Goal: Information Seeking & Learning: Learn about a topic

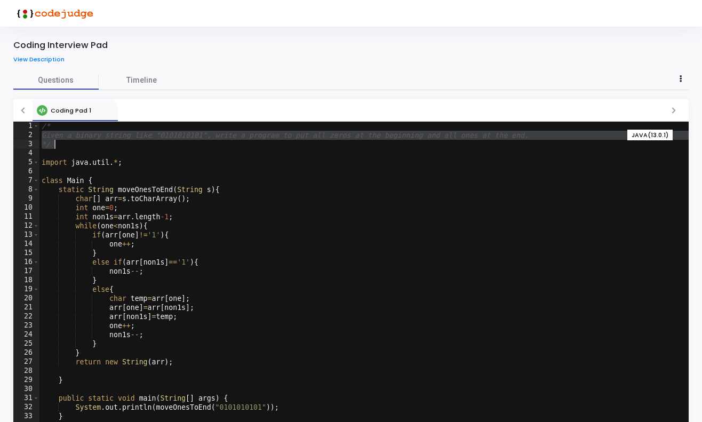
drag, startPoint x: 43, startPoint y: 135, endPoint x: 247, endPoint y: 143, distance: 203.9
click at [247, 143] on div "/* Given a binary string like "0101010101", write a program to put all zeros at…" at bounding box center [363, 287] width 649 height 330
click at [292, 203] on div "/* Given a binary string like "0101010101", write a program to put all zeros at…" at bounding box center [363, 287] width 649 height 330
type textarea "int one=0;"
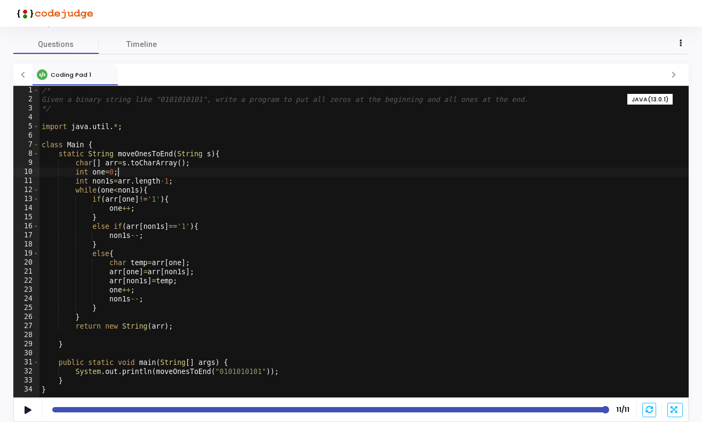
scroll to position [35, 0]
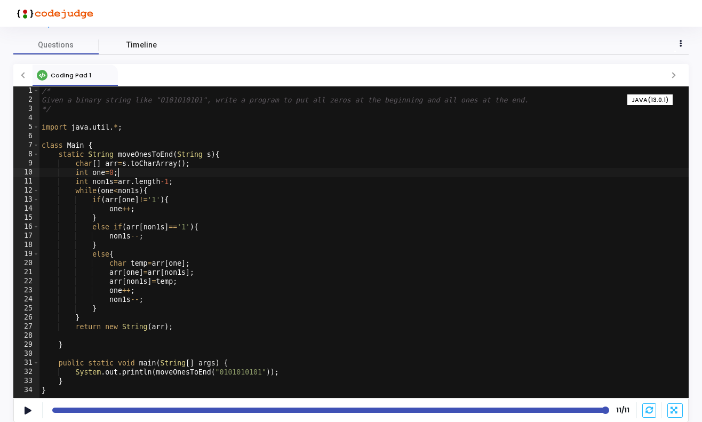
click at [135, 47] on span "Timeline" at bounding box center [141, 44] width 30 height 11
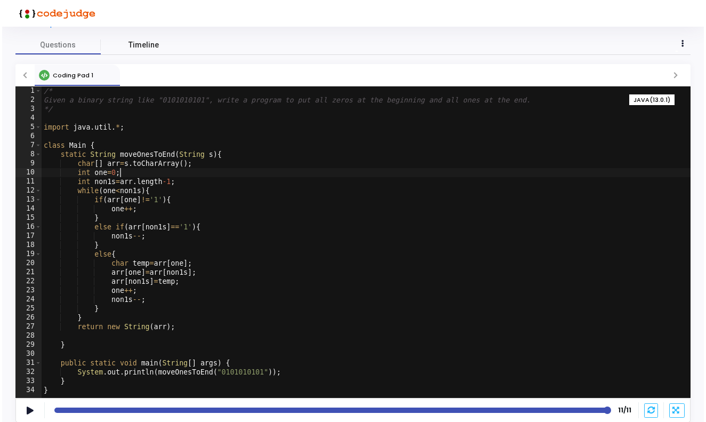
scroll to position [0, 0]
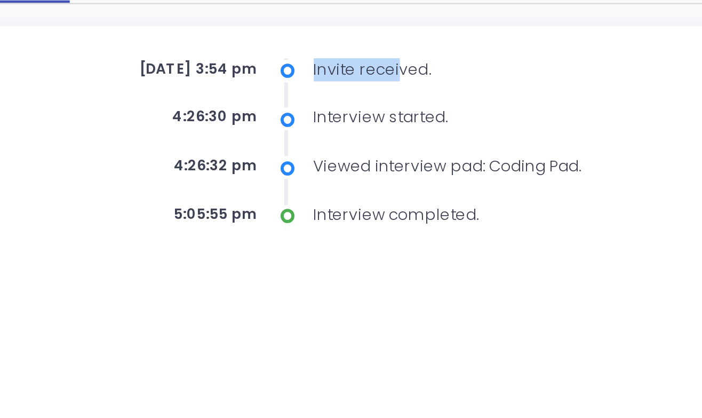
drag, startPoint x: 129, startPoint y: 26, endPoint x: 165, endPoint y: 28, distance: 35.8
click at [279, 113] on div "Invite received." at bounding box center [367, 118] width 177 height 10
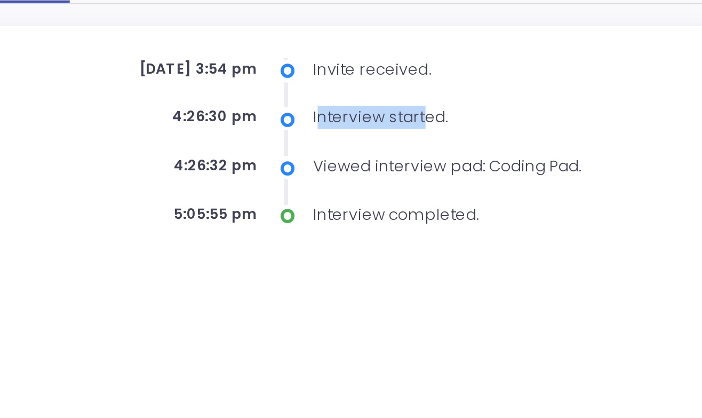
drag, startPoint x: 131, startPoint y: 49, endPoint x: 174, endPoint y: 50, distance: 43.2
click at [279, 132] on div "Interview started." at bounding box center [367, 137] width 177 height 10
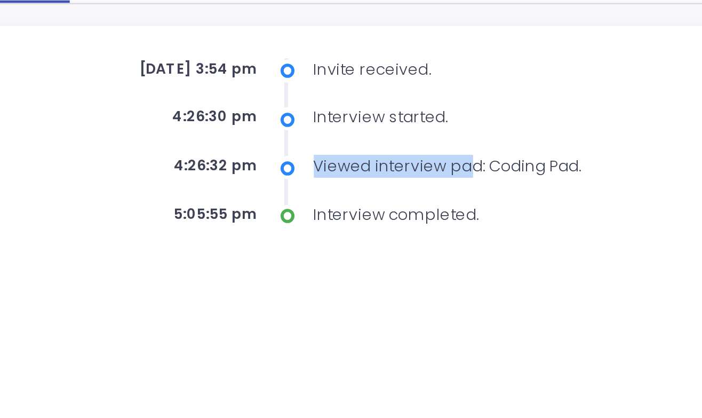
drag, startPoint x: 132, startPoint y: 68, endPoint x: 192, endPoint y: 71, distance: 60.3
click at [279, 153] on div "Viewed interview pad: Coding Pad." at bounding box center [367, 158] width 177 height 10
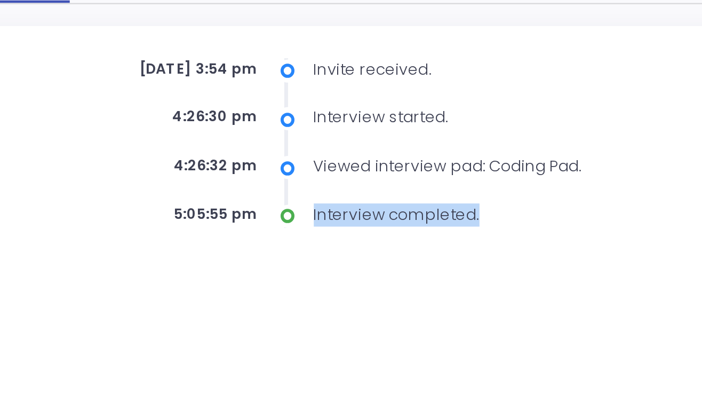
drag, startPoint x: 131, startPoint y: 90, endPoint x: 196, endPoint y: 94, distance: 65.2
click at [196, 99] on div "[DATE] 3:54 pm Invite received. 4:26:30 pm Interview started. 4:26:32 pm Viewed…" at bounding box center [350, 147] width 675 height 97
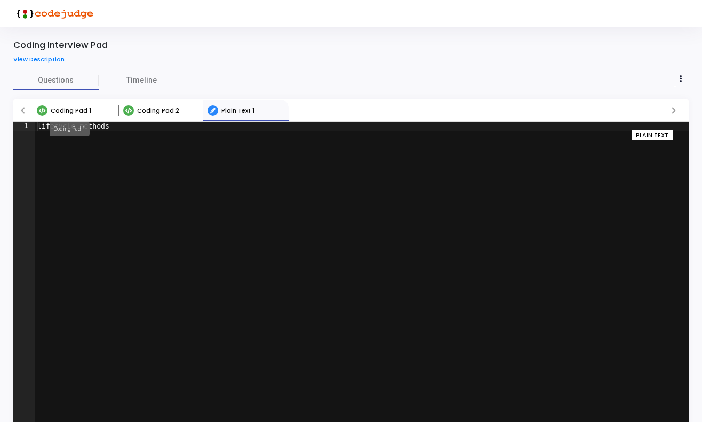
click at [70, 109] on span "Coding Pad 1" at bounding box center [71, 110] width 41 height 9
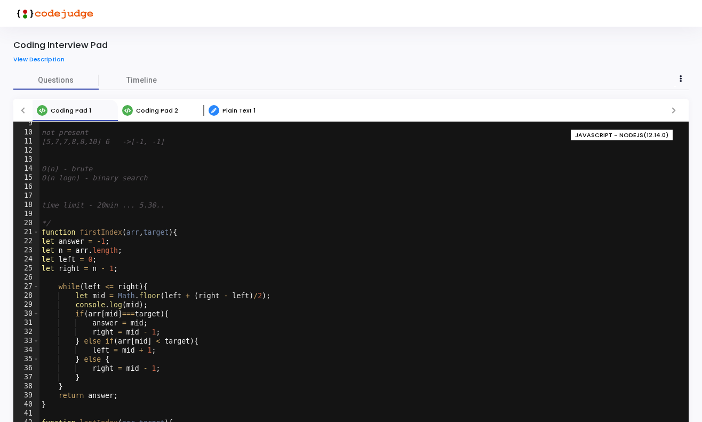
scroll to position [341, 0]
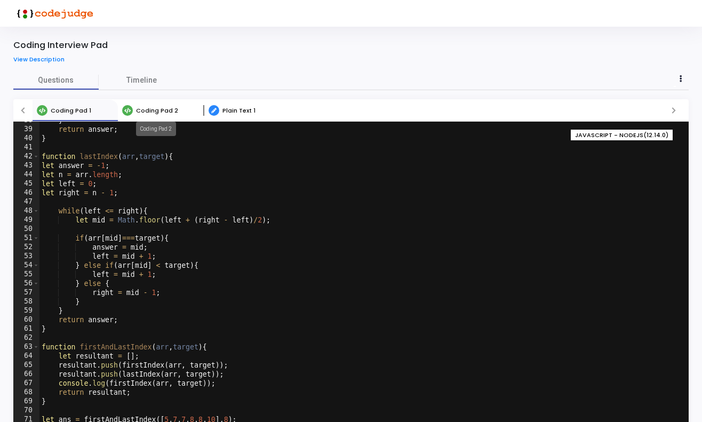
click at [159, 110] on span "Coding Pad 2" at bounding box center [157, 110] width 42 height 9
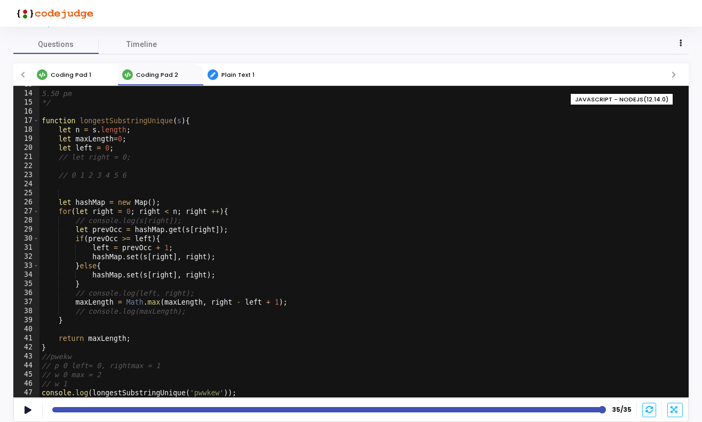
scroll to position [35, 0]
